Goal: Communication & Community: Connect with others

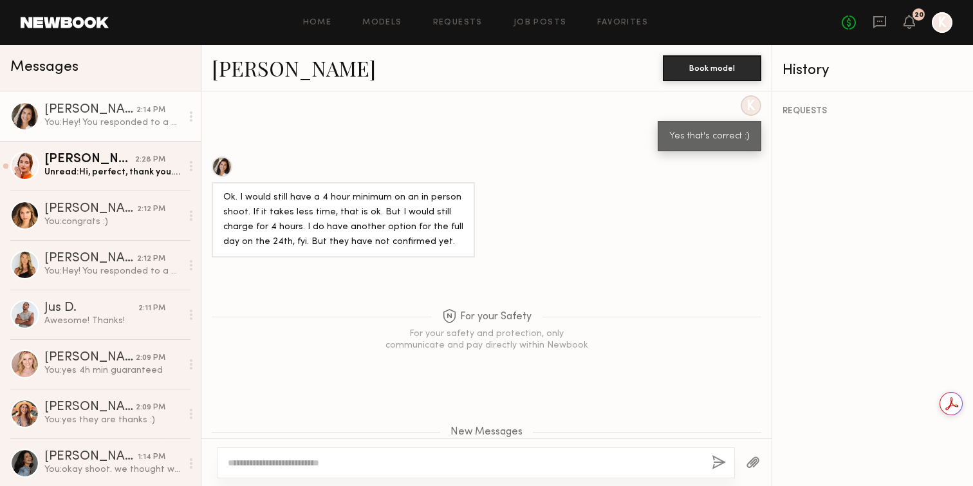
scroll to position [3026, 0]
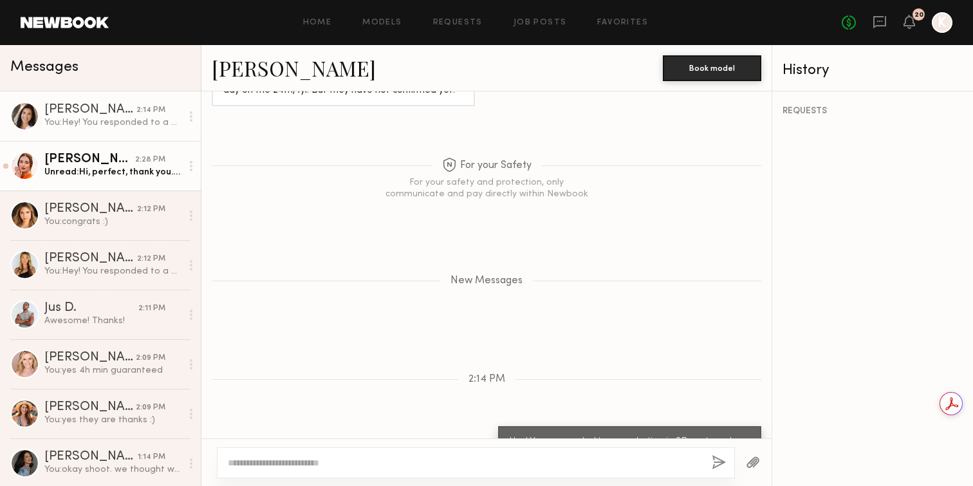
click at [104, 165] on div "[PERSON_NAME]" at bounding box center [89, 159] width 91 height 13
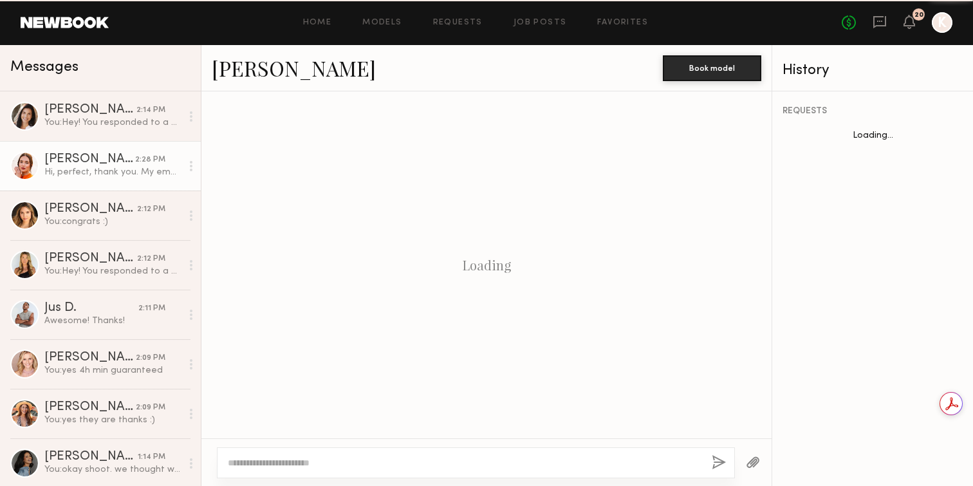
scroll to position [1371, 0]
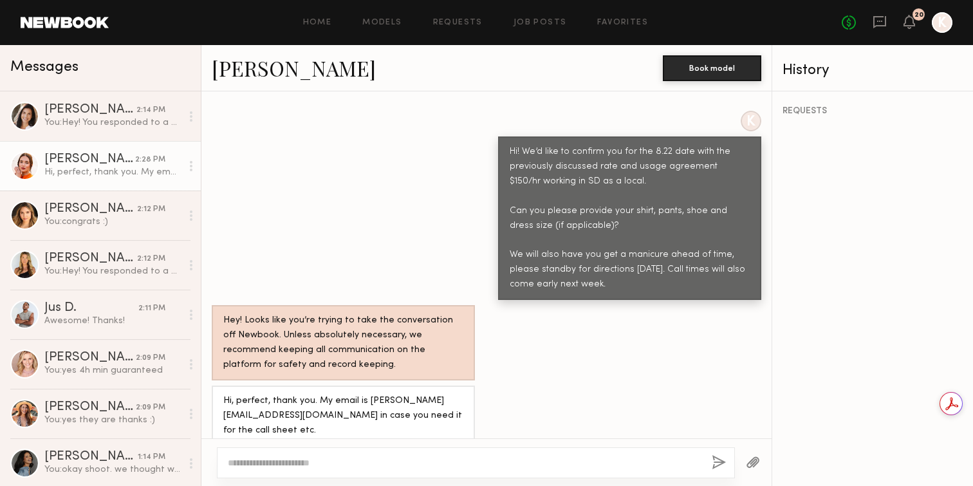
click at [234, 64] on link "Jules H." at bounding box center [294, 68] width 164 height 28
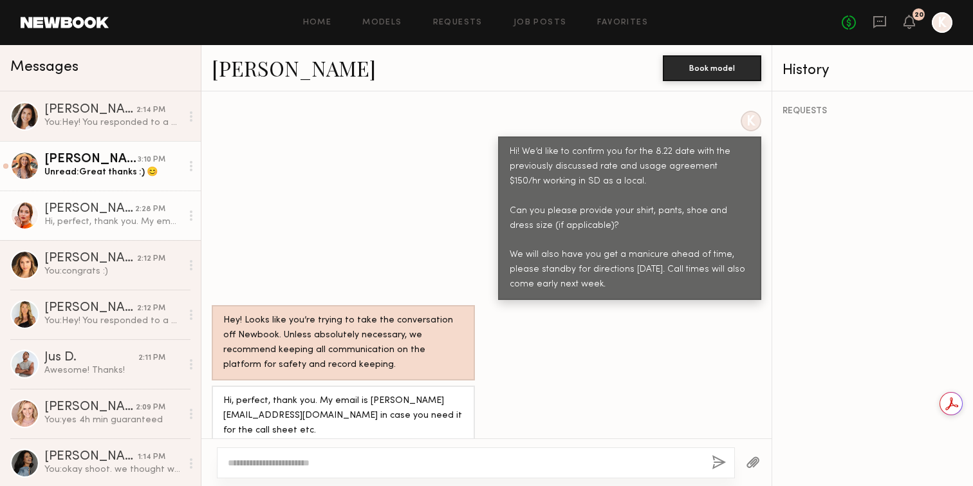
click at [88, 174] on div "Unread: Great thanks :) 😊" at bounding box center [112, 172] width 137 height 12
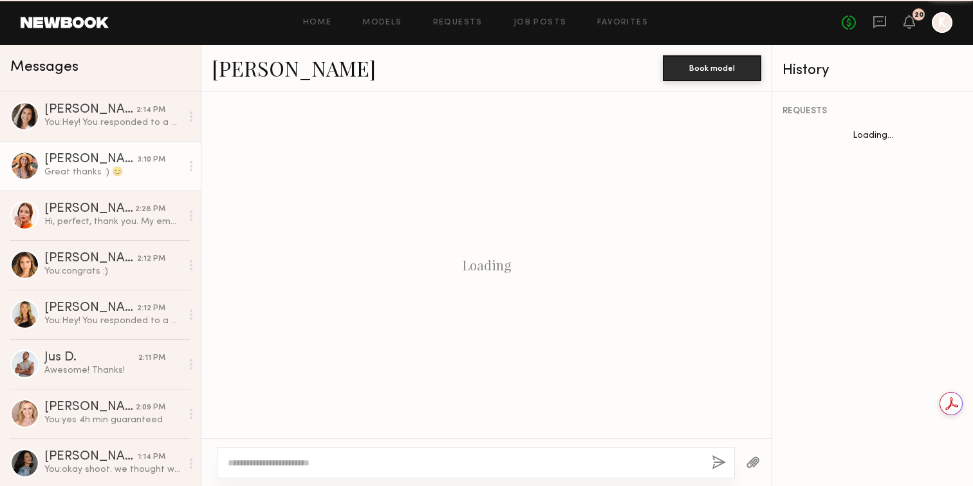
scroll to position [1390, 0]
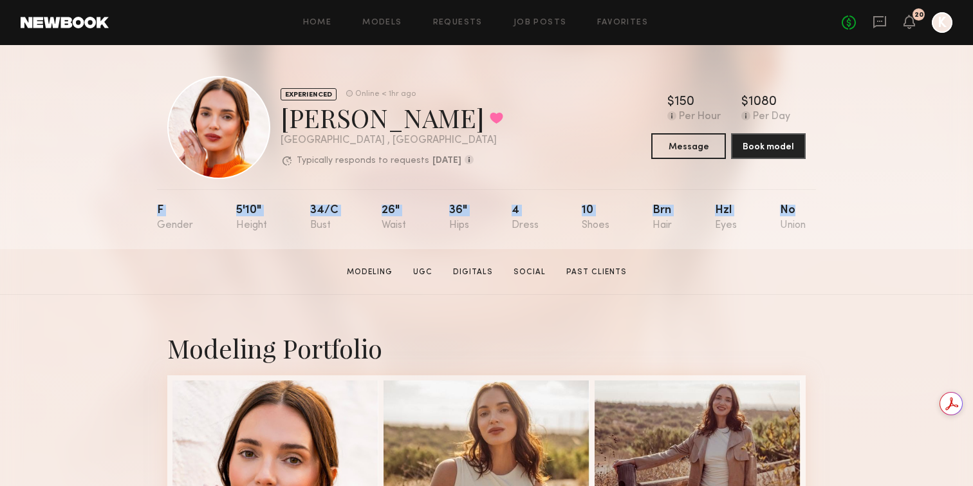
drag, startPoint x: 149, startPoint y: 205, endPoint x: 845, endPoint y: 239, distance: 696.6
click at [845, 239] on div "EXPERIENCED Online < 1hr ago [PERSON_NAME] Favorited [GEOGRAPHIC_DATA] , [GEOGR…" at bounding box center [486, 147] width 973 height 204
copy div "F 5'10" 34/c 26" 36" 4 10 Brn Hzl No"
